Goal: Transaction & Acquisition: Purchase product/service

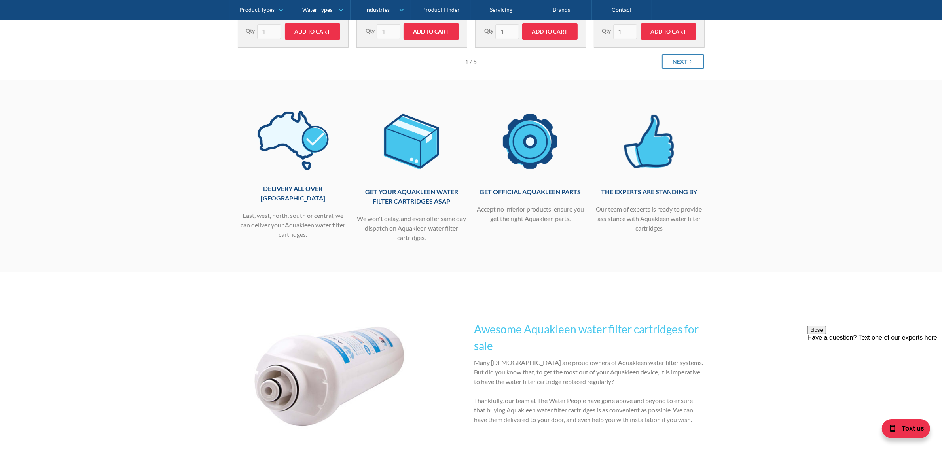
scroll to position [168, 0]
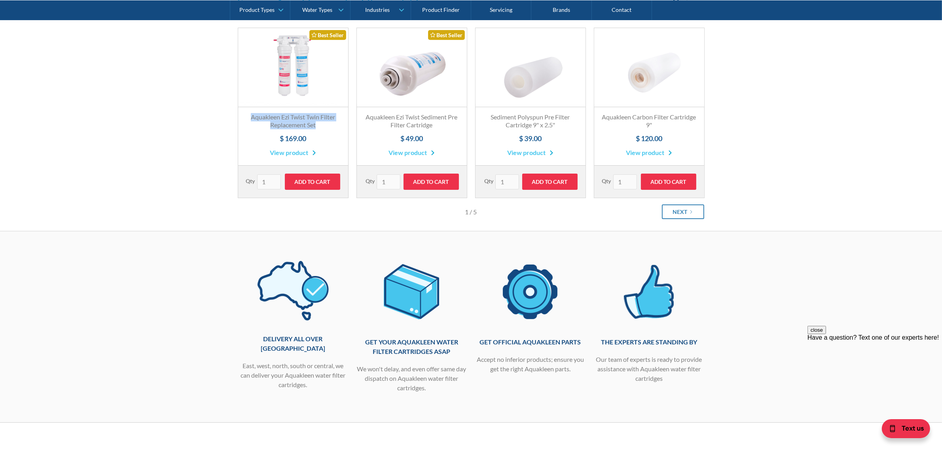
drag, startPoint x: 244, startPoint y: 115, endPoint x: 326, endPoint y: 129, distance: 83.5
click at [326, 129] on div "Aquakleen Ezi Twist Twin Filter Replacement Set $ 169.00 View product" at bounding box center [293, 136] width 110 height 59
copy h3 "Aquakleen Ezi Twist Twin Filter Replacement Set"
drag, startPoint x: 272, startPoint y: 179, endPoint x: 249, endPoint y: 179, distance: 22.6
click at [257, 179] on input "4" at bounding box center [269, 181] width 24 height 15
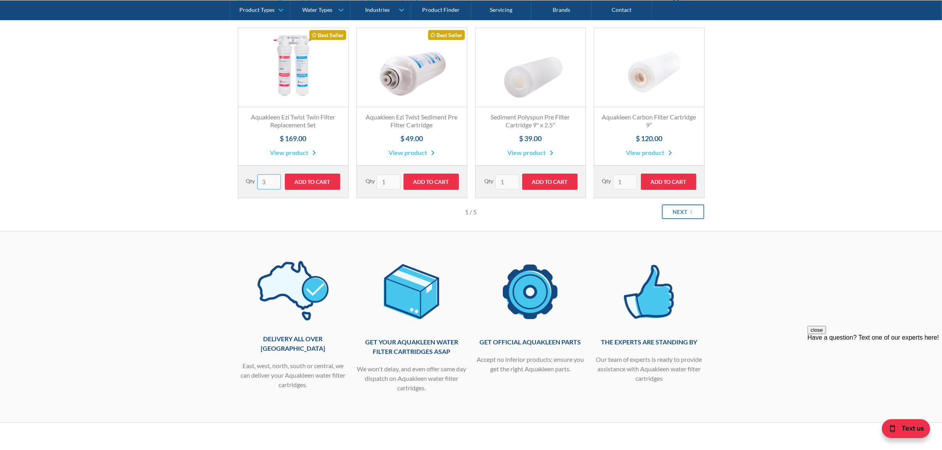
click at [274, 184] on input "3" at bounding box center [269, 181] width 24 height 15
type input "2"
click at [274, 184] on input "2" at bounding box center [269, 181] width 24 height 15
click at [328, 178] on input "Add to Cart" at bounding box center [312, 182] width 55 height 16
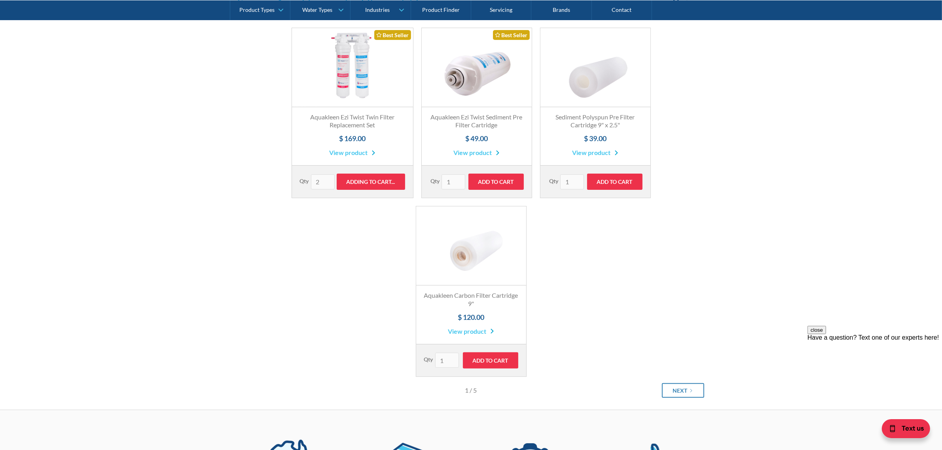
type input "Add to Cart"
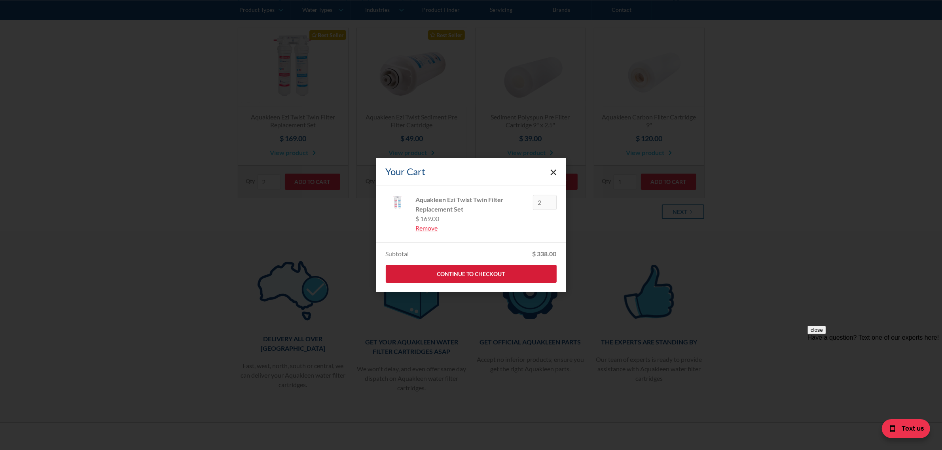
click at [458, 269] on link "Continue to Checkout" at bounding box center [471, 274] width 171 height 18
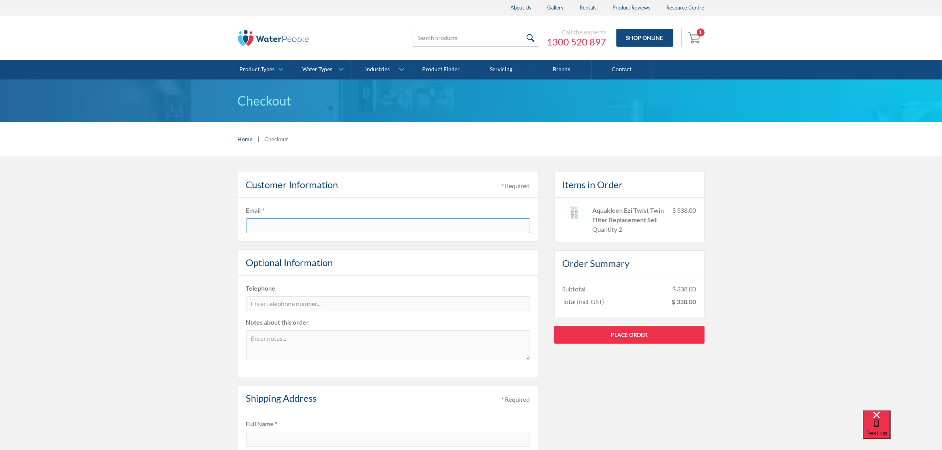
click at [299, 224] on input "text" at bounding box center [388, 225] width 284 height 15
type input "[EMAIL_ADDRESS][DOMAIN_NAME]"
click at [284, 305] on input "tel" at bounding box center [388, 303] width 284 height 15
type input "0455777412"
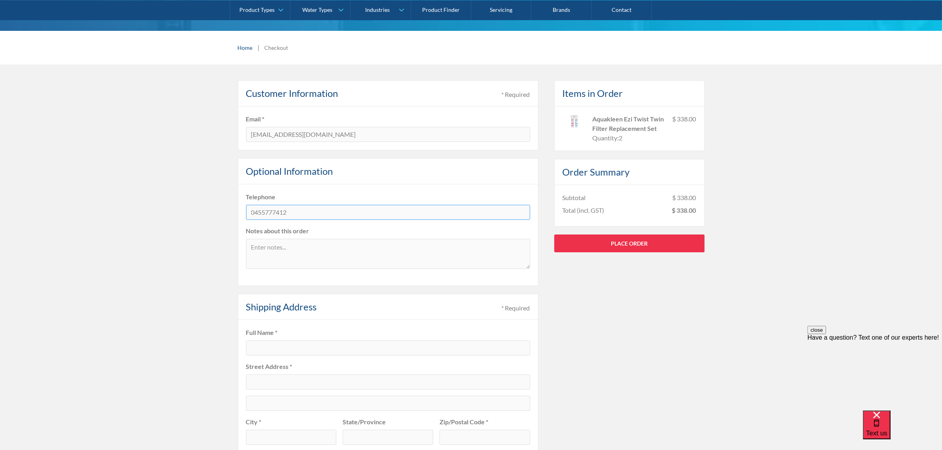
scroll to position [99, 0]
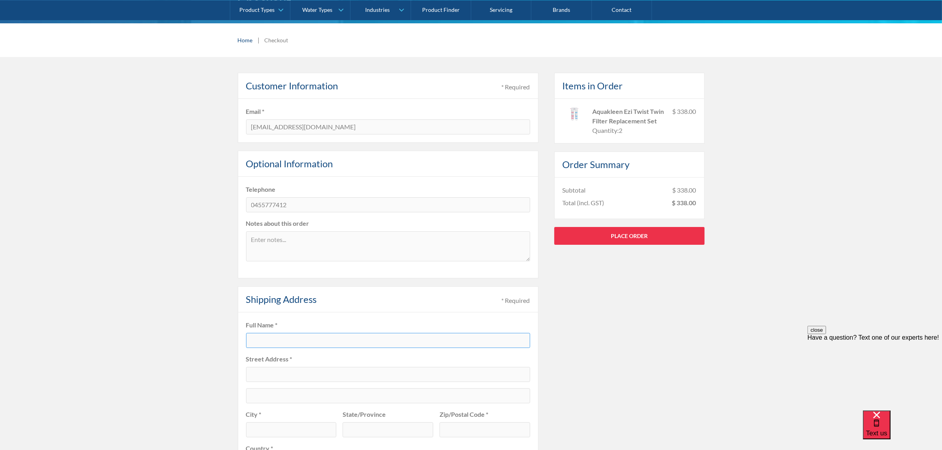
click at [288, 340] on input "text" at bounding box center [388, 340] width 284 height 15
type input "[PERSON_NAME]"
type input "35 Oherns Rd"
type input "Somerton"
type input "Victoria"
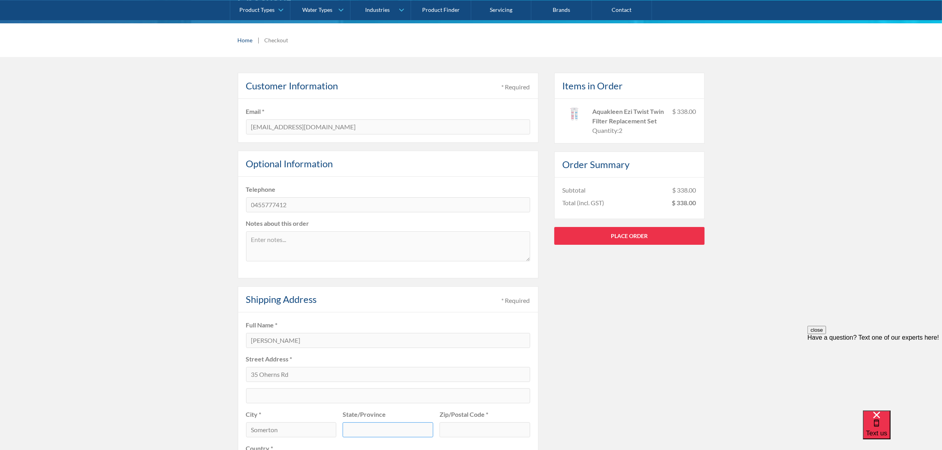
type input "3062"
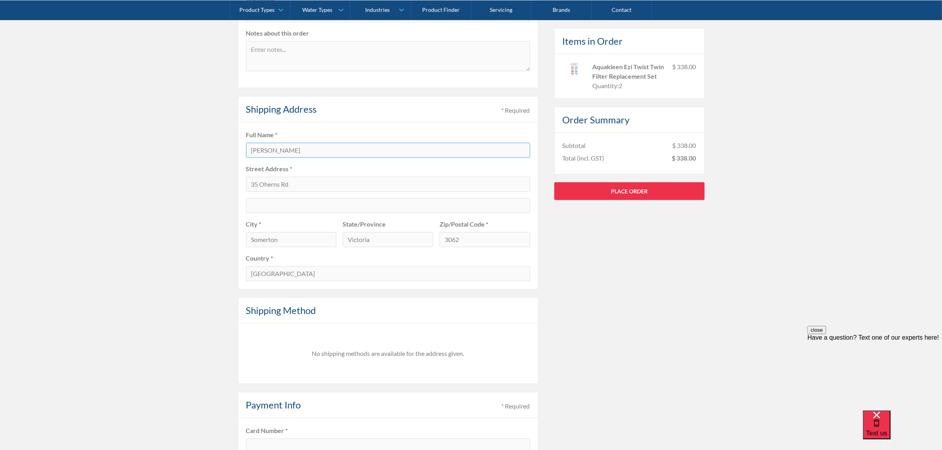
scroll to position [396, 0]
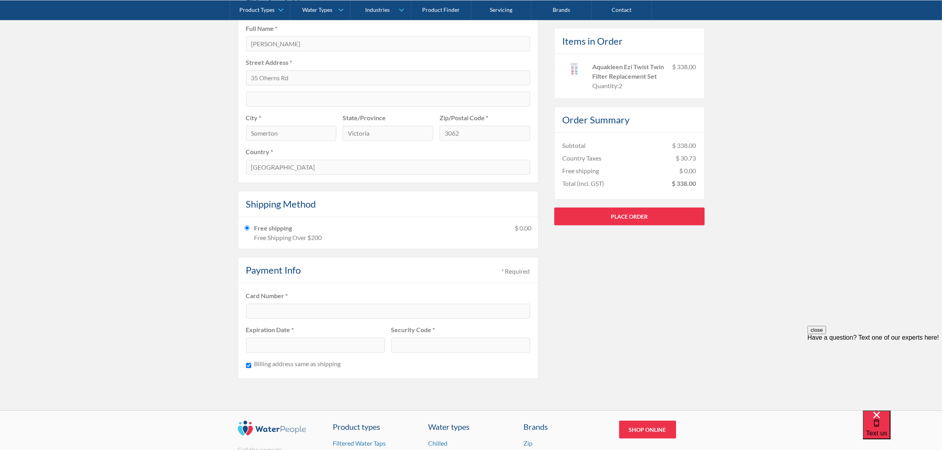
click at [266, 307] on div at bounding box center [388, 311] width 284 height 15
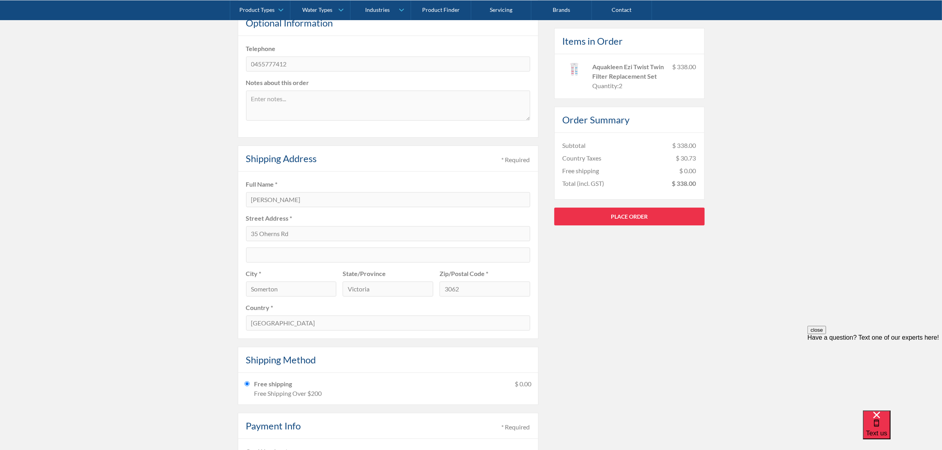
scroll to position [80, 0]
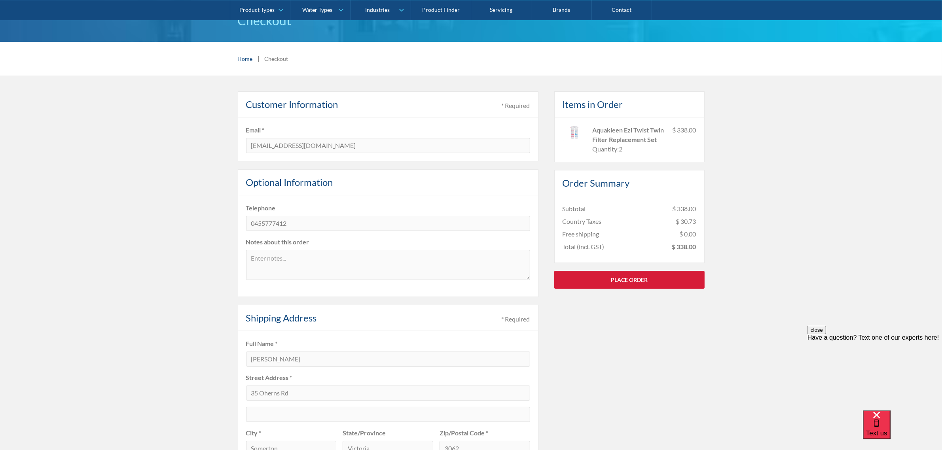
click at [643, 288] on link "Place Order" at bounding box center [629, 280] width 150 height 18
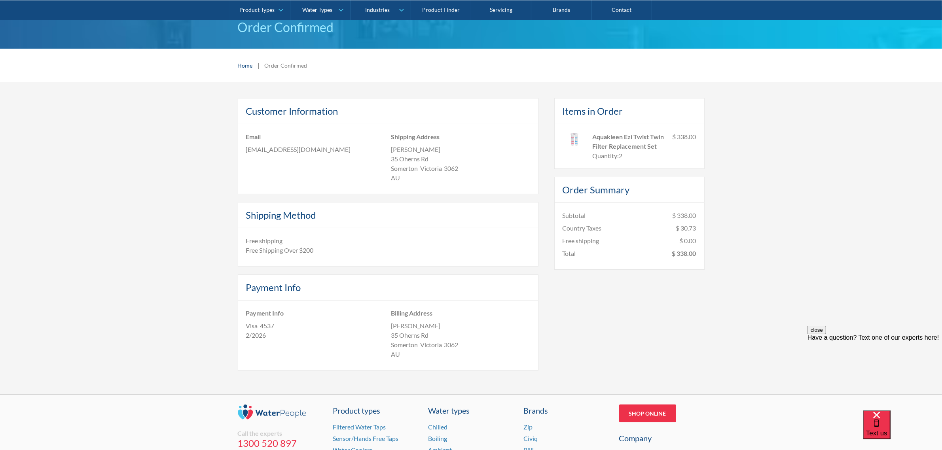
scroll to position [49, 0]
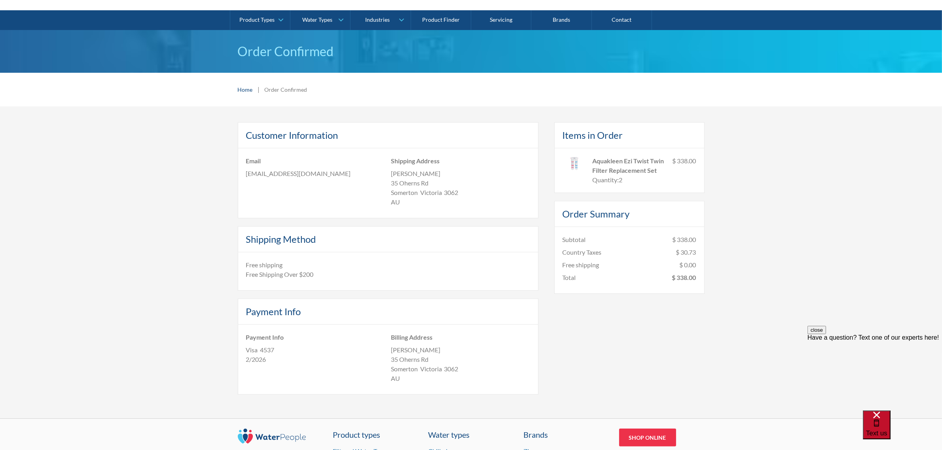
click at [887, 427] on div "Text us" at bounding box center [876, 424] width 21 height 27
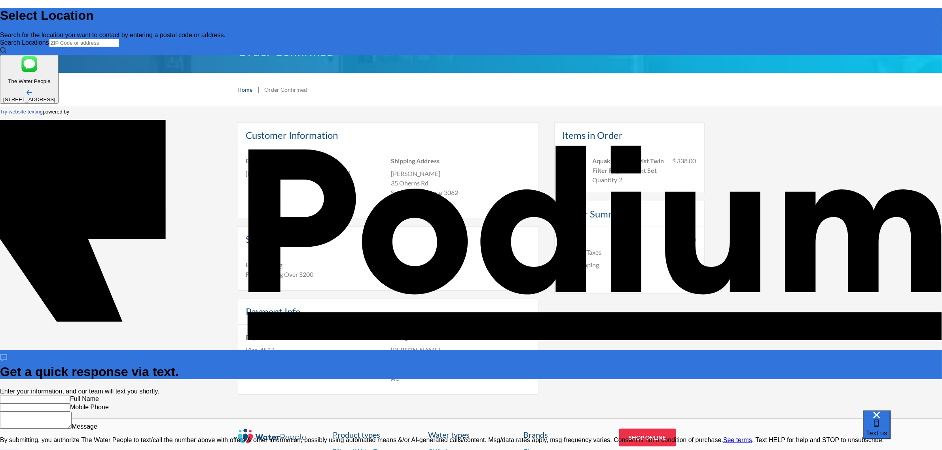
scroll to position [0, 0]
click at [70, 395] on input "text" at bounding box center [35, 399] width 70 height 8
type input "[PERSON_NAME]"
type Phone "[PHONE_NUMBER]"
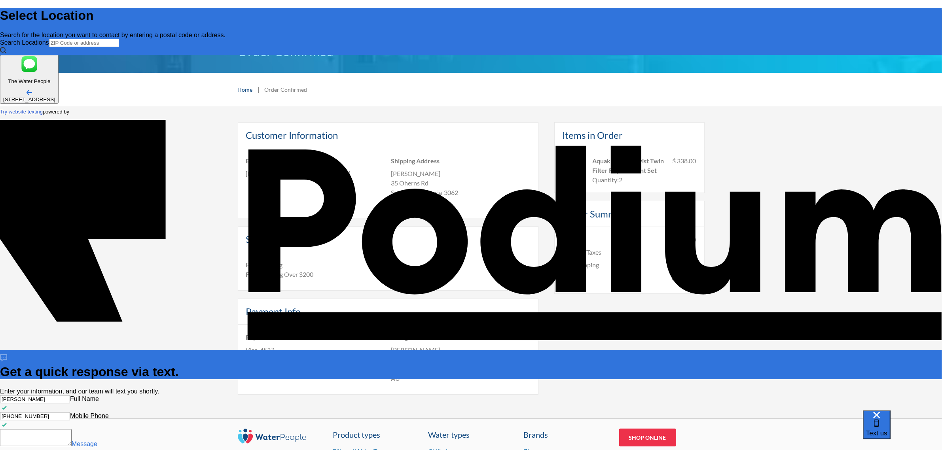
click at [72, 429] on textarea "Message" at bounding box center [36, 437] width 72 height 17
type textarea "i"
type textarea "x"
type textarea "i"
type textarea "x"
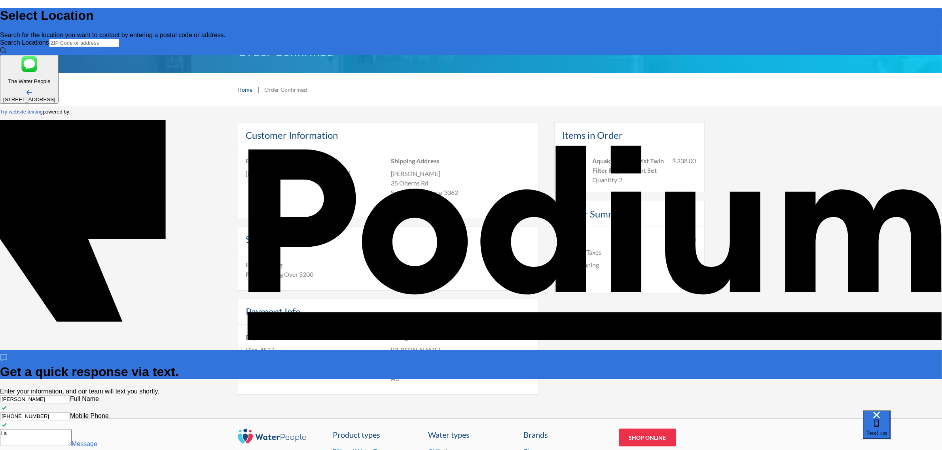
type textarea "i al"
type textarea "x"
type textarea "i alre"
type textarea "x"
type textarea "i alread"
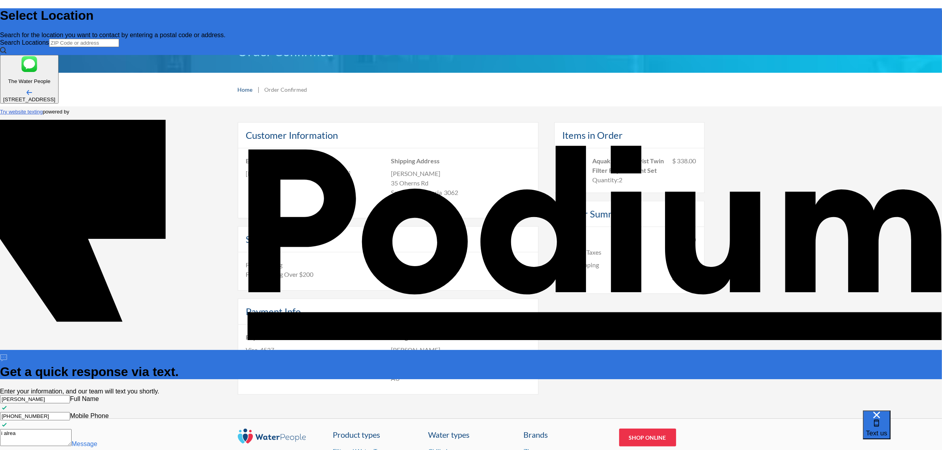
type textarea "x"
type textarea "i already"
type textarea "x"
type textarea "i already"
type textarea "x"
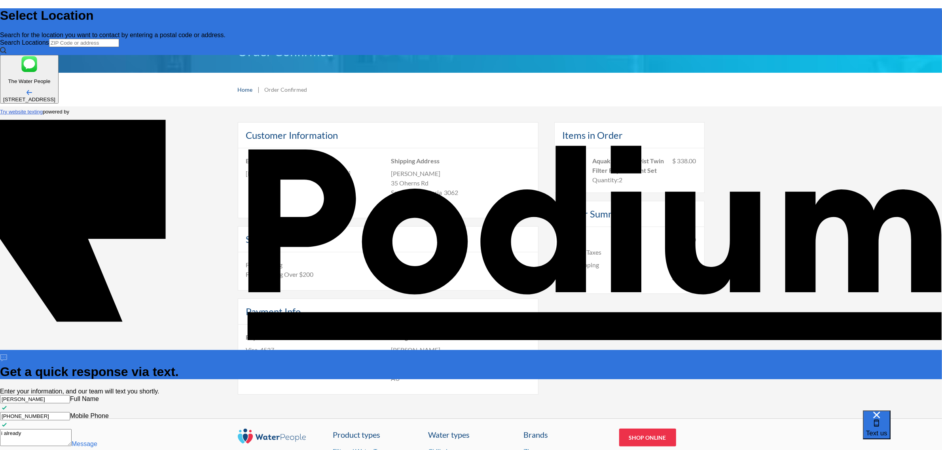
type textarea "i already o"
type textarea "x"
type textarea "i already ord"
type textarea "x"
type textarea "i already orde"
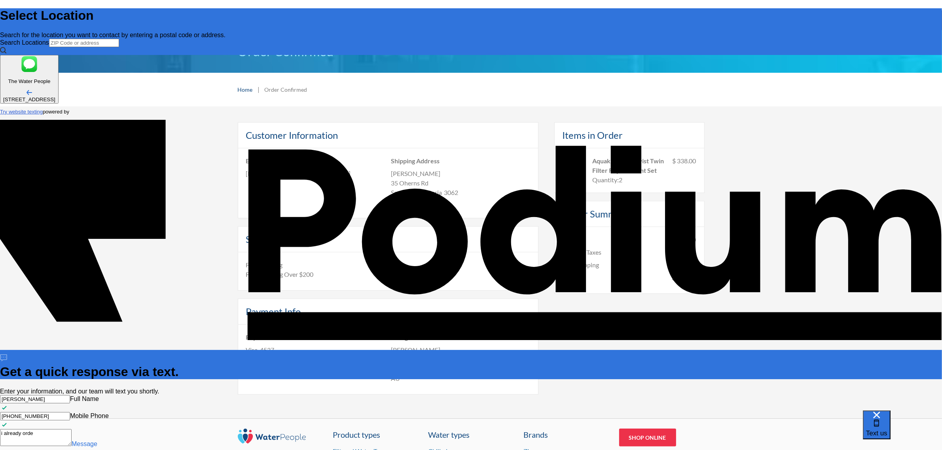
type textarea "x"
type textarea "i already ordere"
type textarea "x"
type textarea "i already ordered"
type textarea "x"
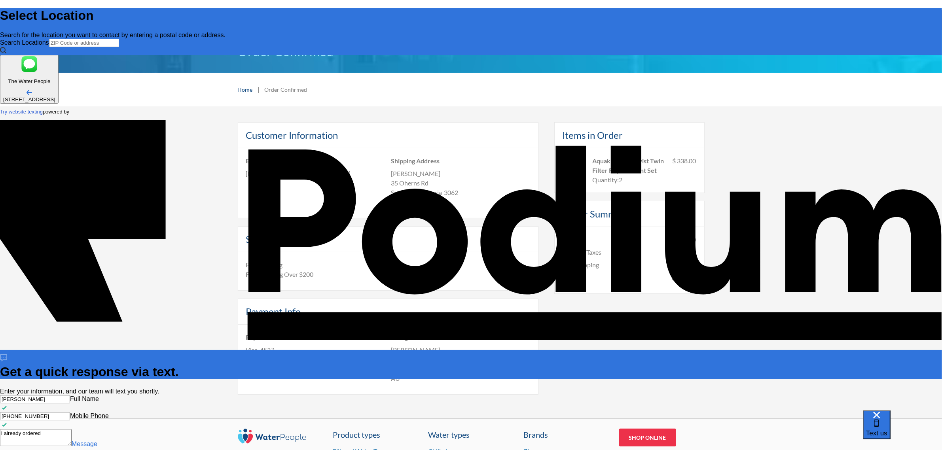
type textarea "i already ordered,"
type textarea "x"
type textarea "i already ordered,"
type textarea "x"
type textarea "i already ordered, b"
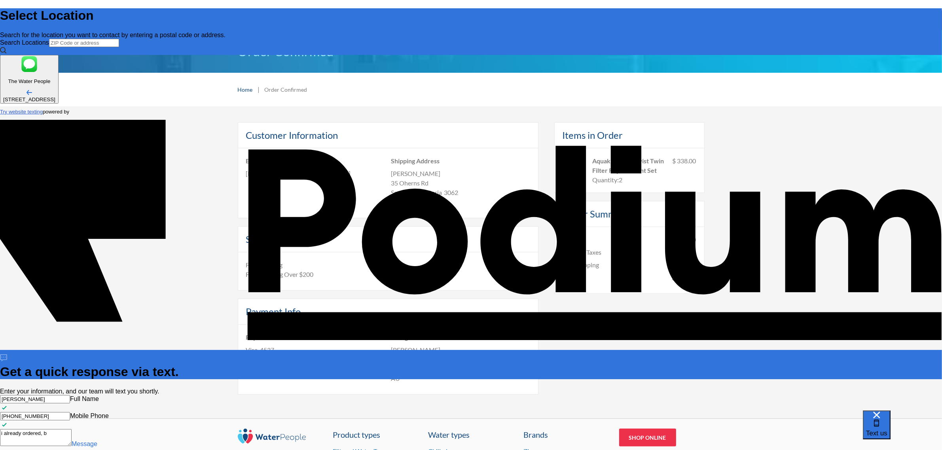
type textarea "x"
type textarea "i already ordered, but"
type textarea "x"
type textarea "i already ordered, but"
type textarea "x"
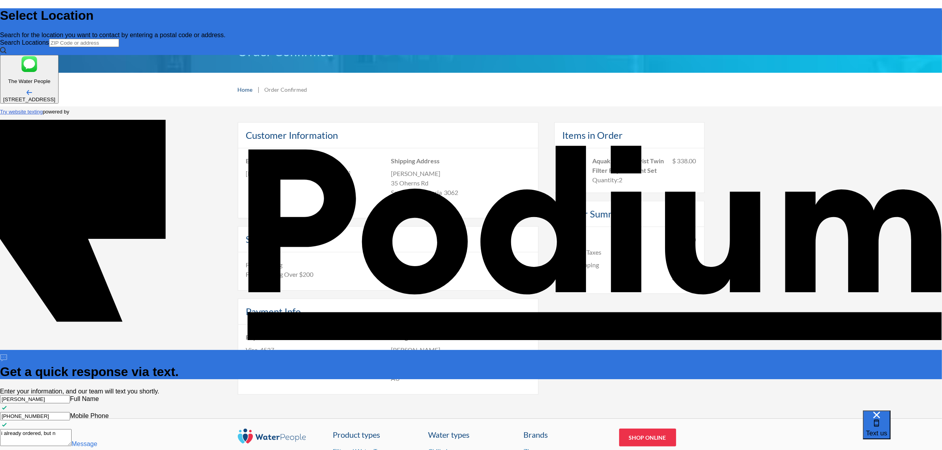
type textarea "i already ordered, but no"
type textarea "x"
type textarea "i already ordered, but no"
type textarea "x"
type textarea "i already ordered, but no o"
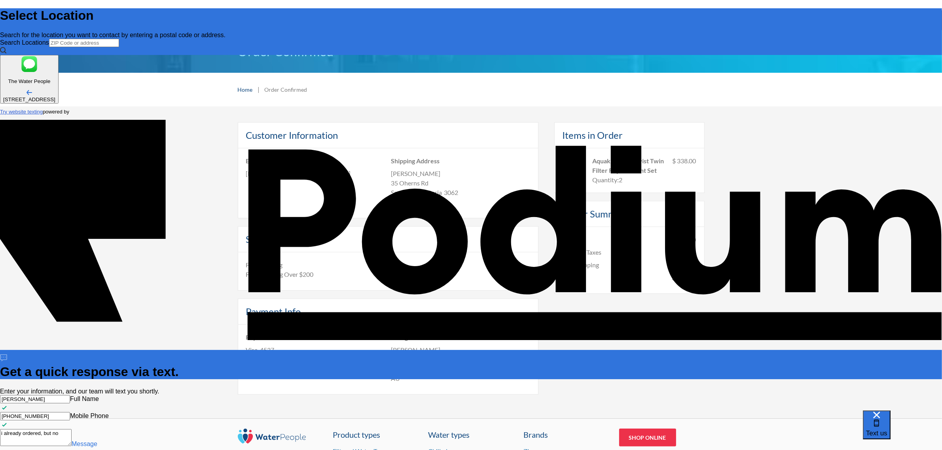
type textarea "x"
type textarea "i already ordered, but no or"
type textarea "x"
type textarea "i already ordered, but no ord"
type textarea "x"
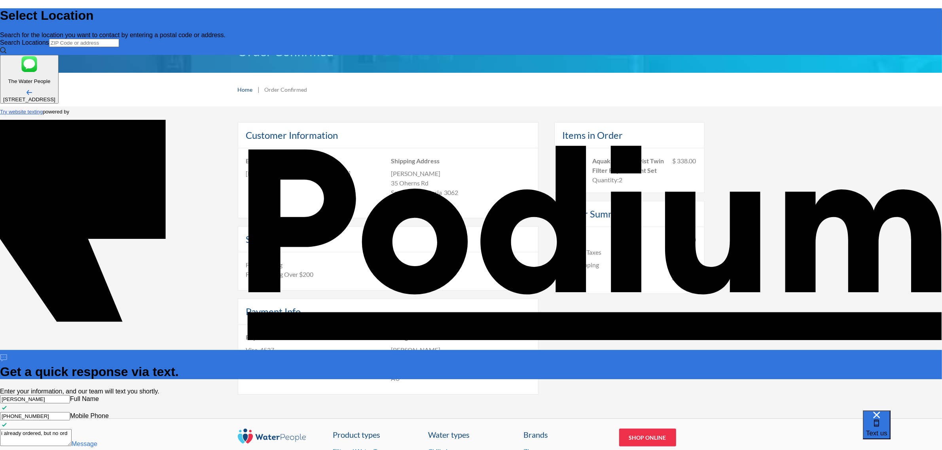
type textarea "i already ordered, but no orde"
type textarea "i already ordered, but no order"
type textarea "x"
type textarea "i already ordered, but no order n"
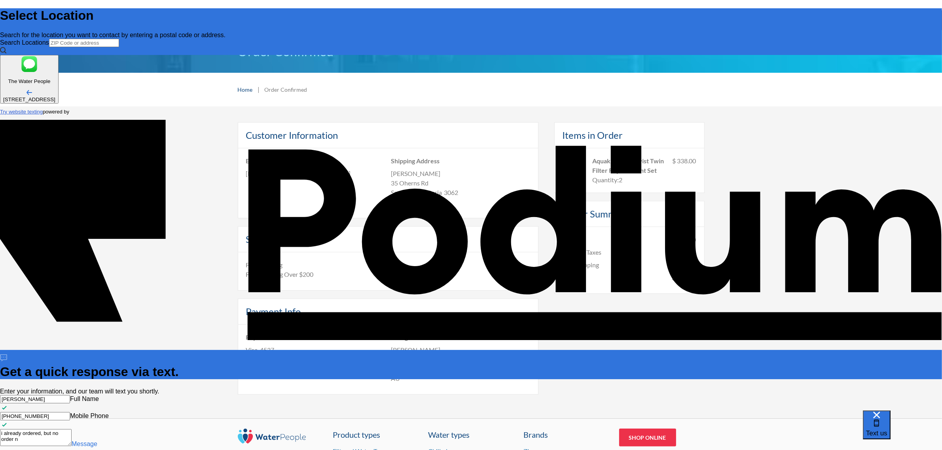
type textarea "x"
type textarea "i already ordered, but no order nu"
type textarea "x"
type textarea "i already ordered, but no order numb"
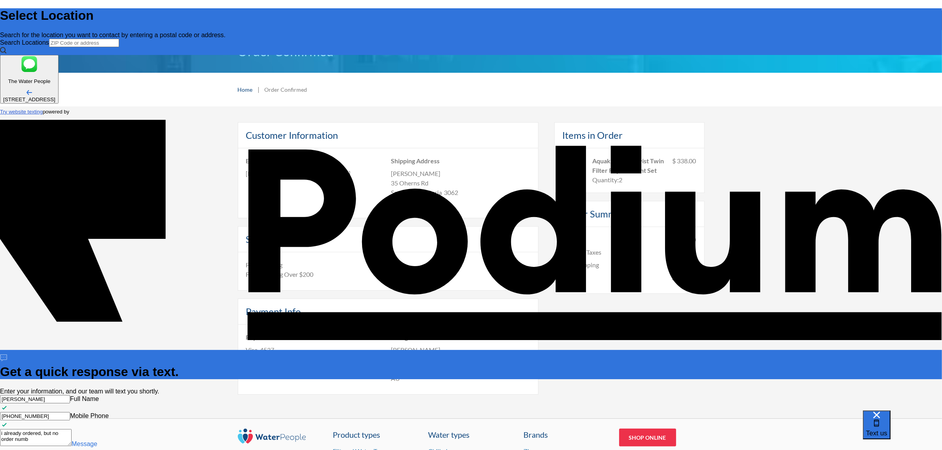
type textarea "x"
type textarea "i already ordered, but no order number"
type textarea "x"
type textarea "i already ordered, but no order number"
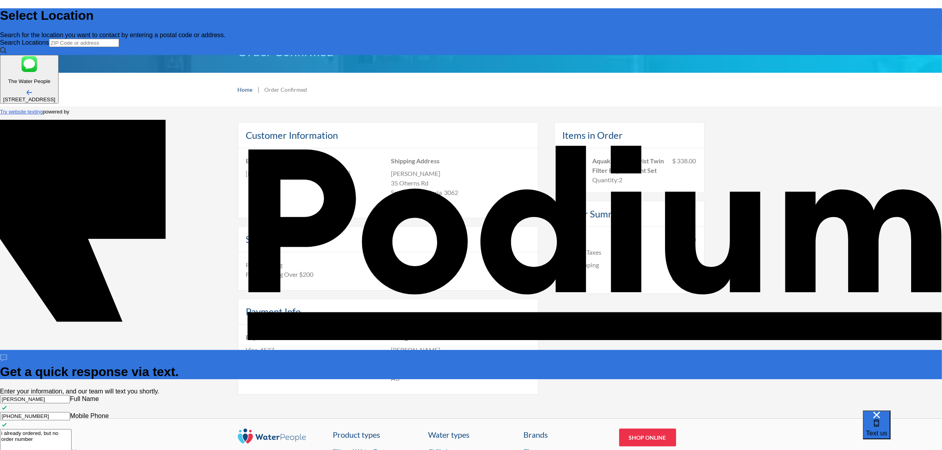
type textarea "x"
type textarea "i already ordered, but no order number or"
type textarea "x"
type textarea "i already ordered, but no order number or a"
type textarea "x"
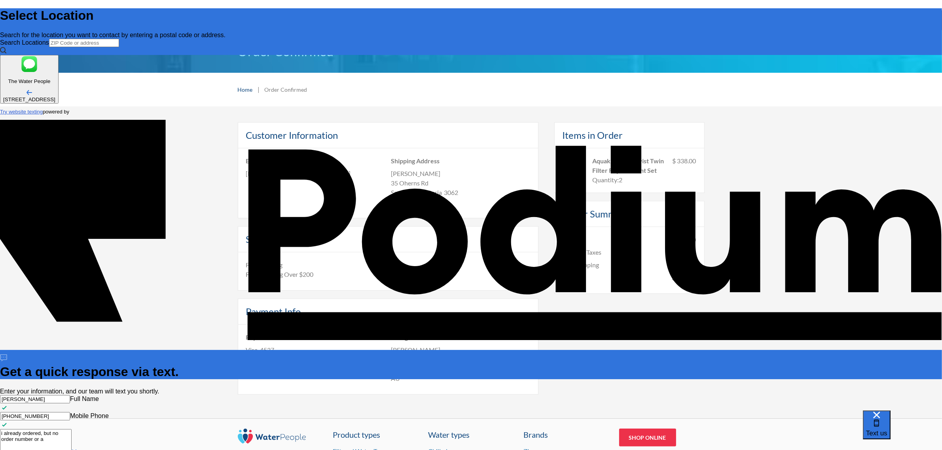
type textarea "i already ordered, but no order number or an"
type textarea "x"
type textarea "i already ordered, but no order number or any i"
type textarea "x"
type textarea "i already ordered, but no order number or any inf"
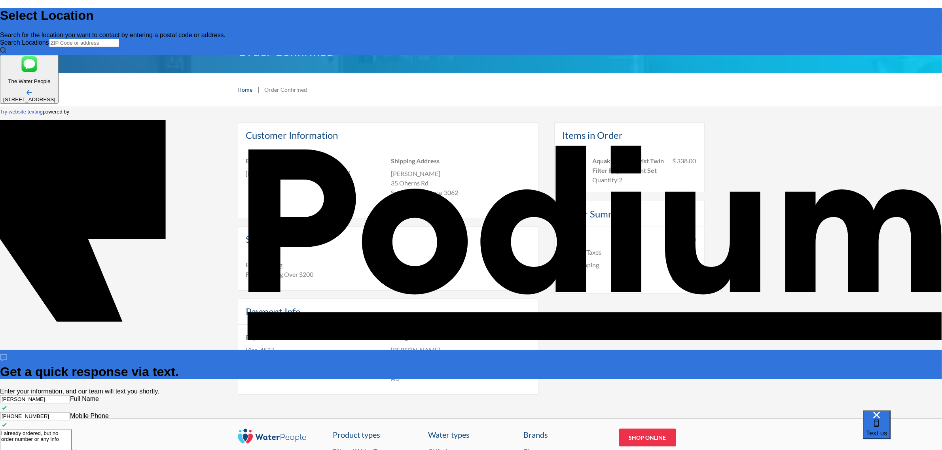
type textarea "x"
type textarea "i already ordered, but no order number or any inform"
type textarea "x"
type textarea "i already ordered, but no order number or any informati"
type textarea "x"
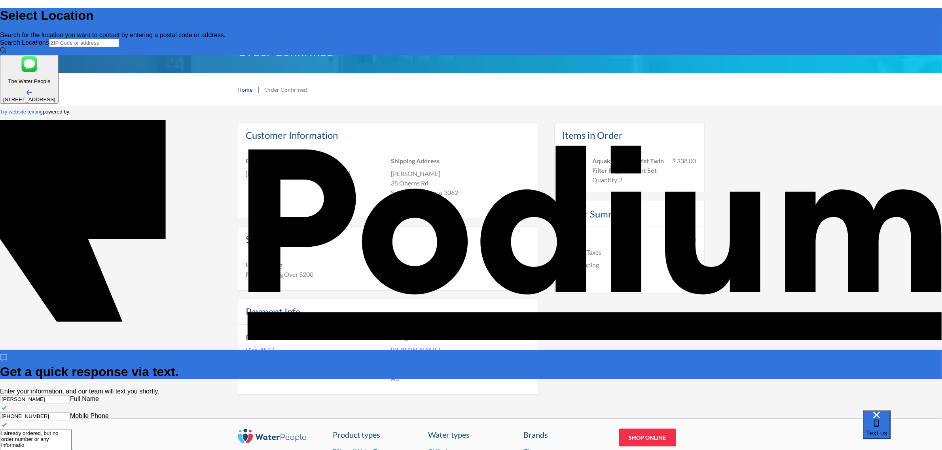
type textarea "i already ordered, but no order number or any information"
type textarea "x"
type textarea "i already ordered, but no order number or any information se"
type textarea "x"
type textarea "i already ordered, but no order number or any information sen"
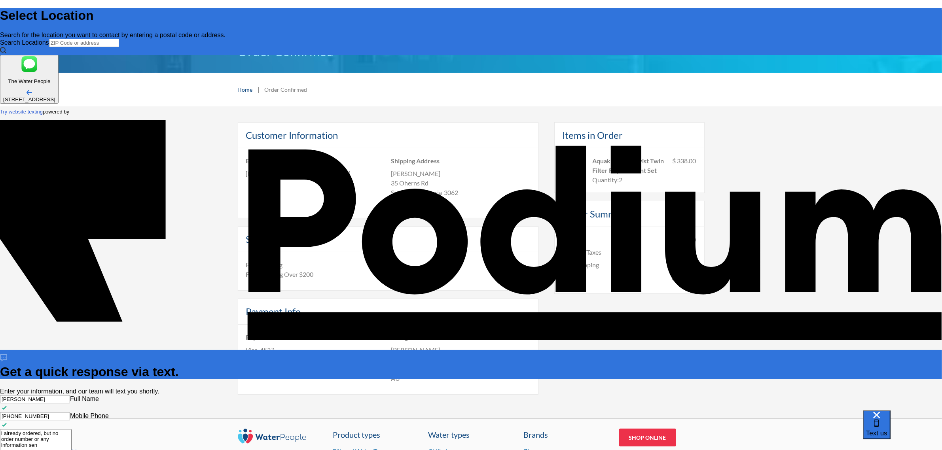
type textarea "x"
type textarea "i already ordered, but no order number or any information sen"
type textarea "x"
type textarea "i already ordered, but no order number or any information sent"
type textarea "x"
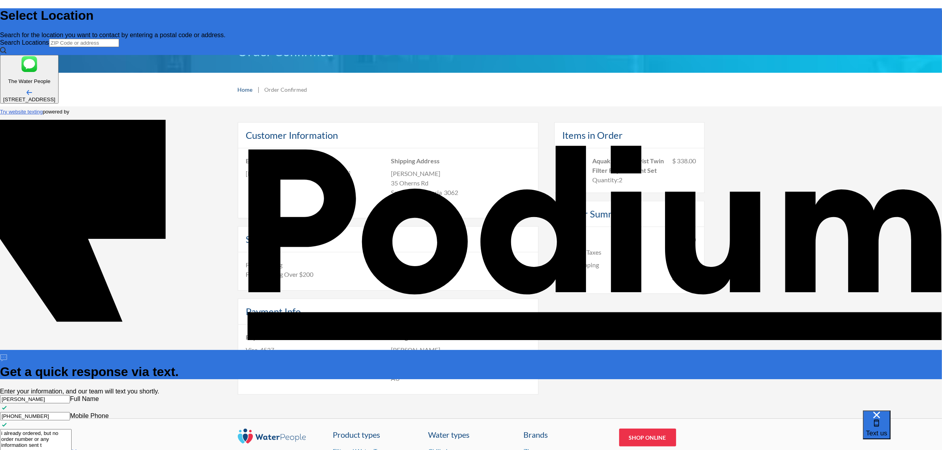
type textarea "i already ordered, but no order number or any information sent to"
type textarea "x"
type textarea "i already ordered, but no order number or any information sent to m"
type textarea "x"
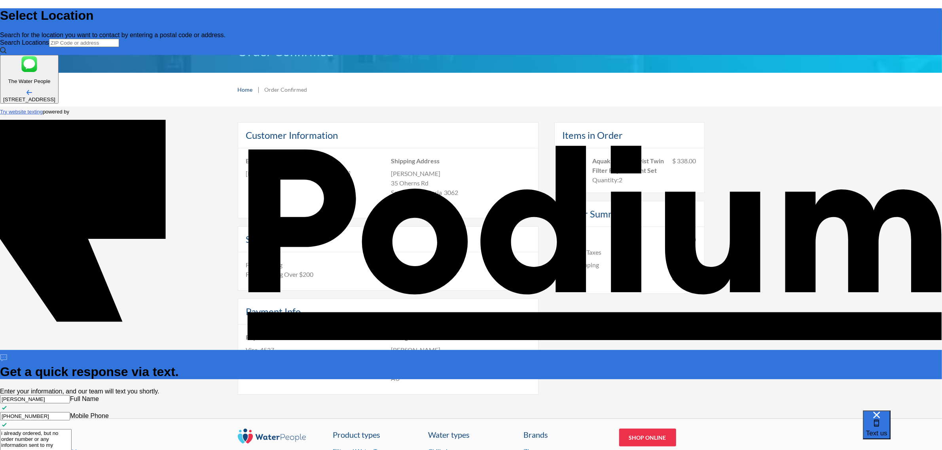
type textarea "i already ordered, but no order number or any information sent to my"
type textarea "x"
type textarea "i already ordered, but no order number or any information sent to my e"
type textarea "x"
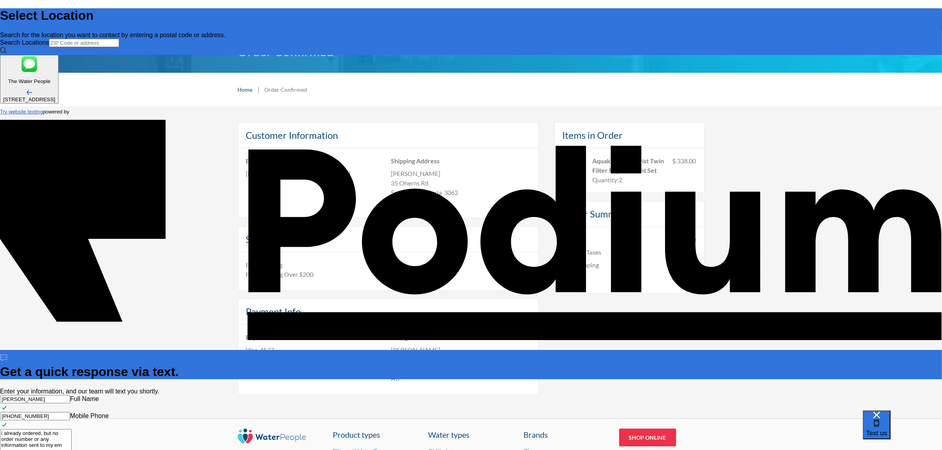
type textarea "i already ordered, but no order number or any information sent to my ema"
type textarea "x"
type textarea "i already ordered, but no order number or any information sent to my emai"
type textarea "x"
type textarea "i already ordered, but no order number or any information sent to my email"
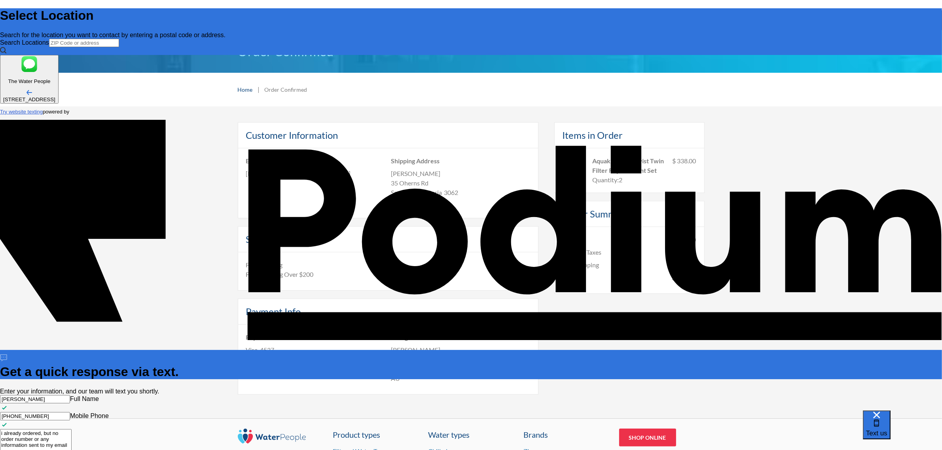
type textarea "x"
type textarea "i already ordered, but no order number or any information sent to my email"
type textarea "x"
type textarea "i already ordered, but no order number or any information sent to my emai"
type textarea "x"
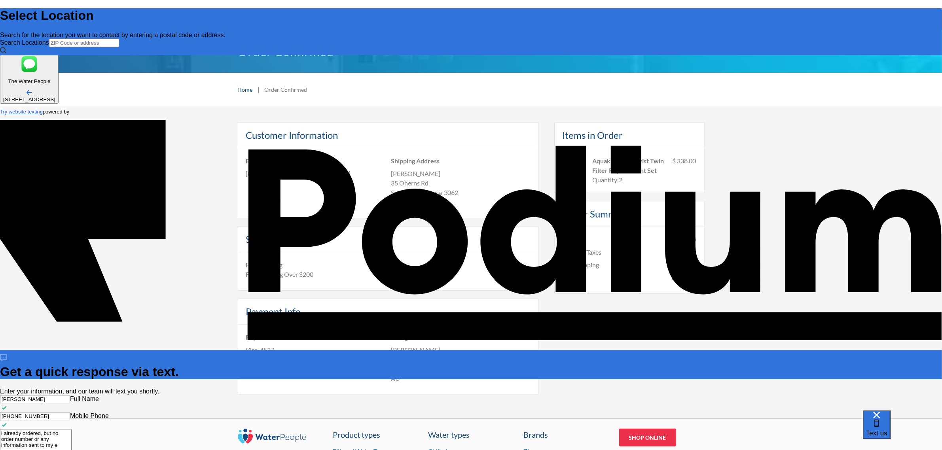
type textarea "i already ordered, but no order number or any information sent to my"
type textarea "x"
type textarea "i already ordered, but no order number or any information sent to my e"
type textarea "x"
type textarea "i already ordered, but no order number or any information sent to my ema"
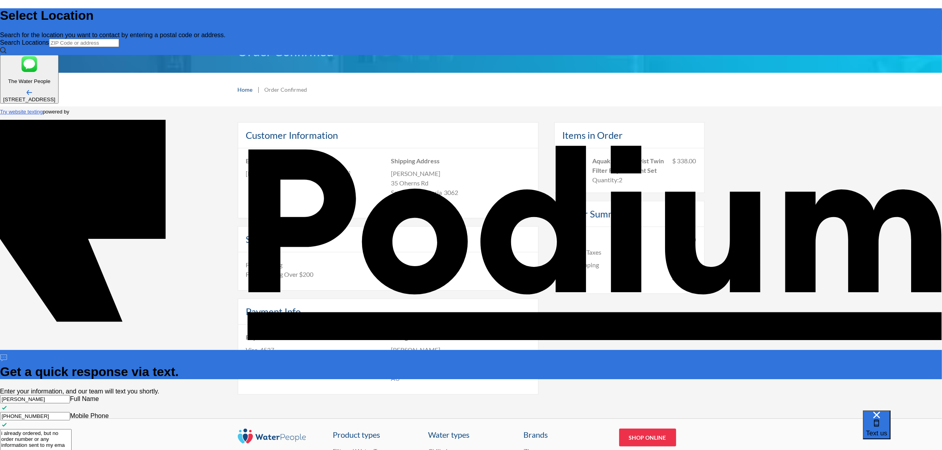
type textarea "x"
type textarea "i already ordered, but no order number or any information sent to my emai"
type textarea "x"
type textarea "i already ordered, but no order number or any information sent to my email"
type textarea "x"
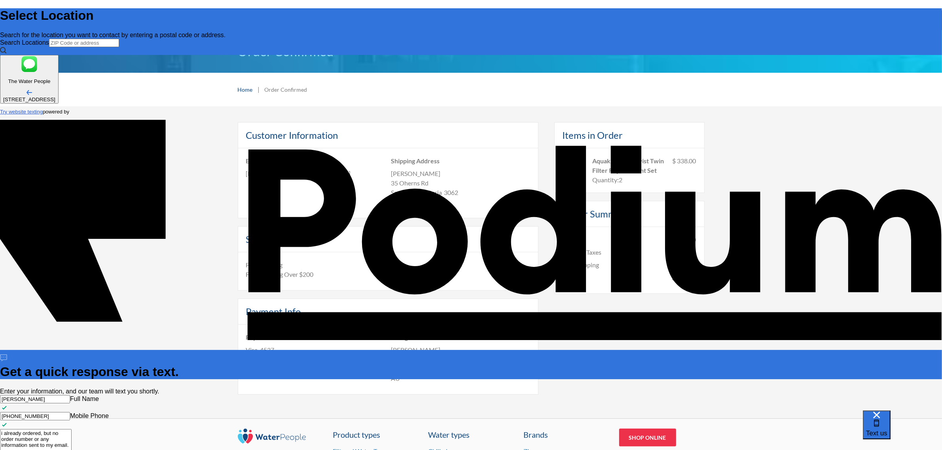
type textarea "i already ordered, but no order number or any information sent to my email."
type textarea "x"
type textarea "i already ordered, but no order number or any information sent to my email."
